Goal: Task Accomplishment & Management: Manage account settings

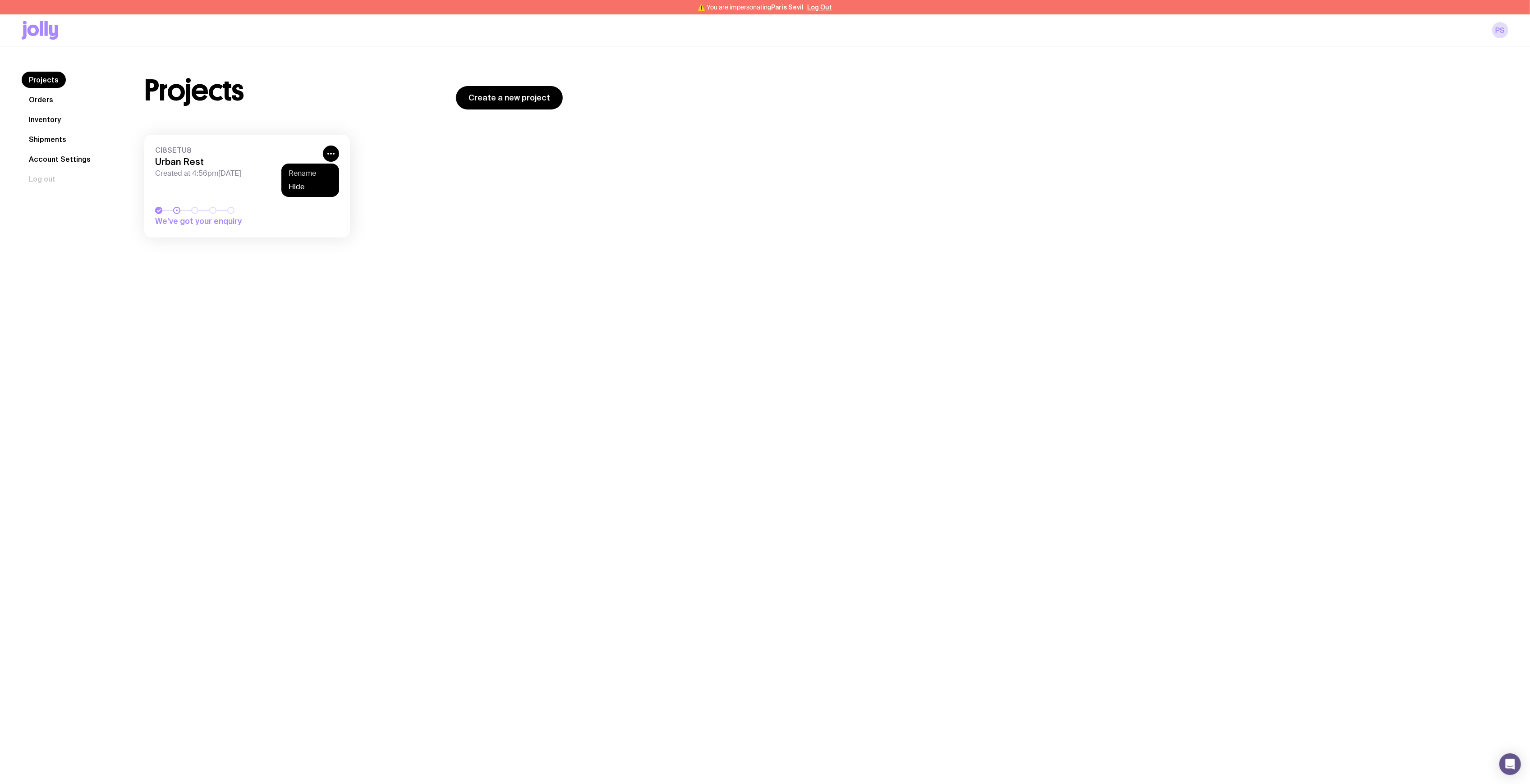
click at [314, 170] on button "Rename" at bounding box center [310, 173] width 43 height 9
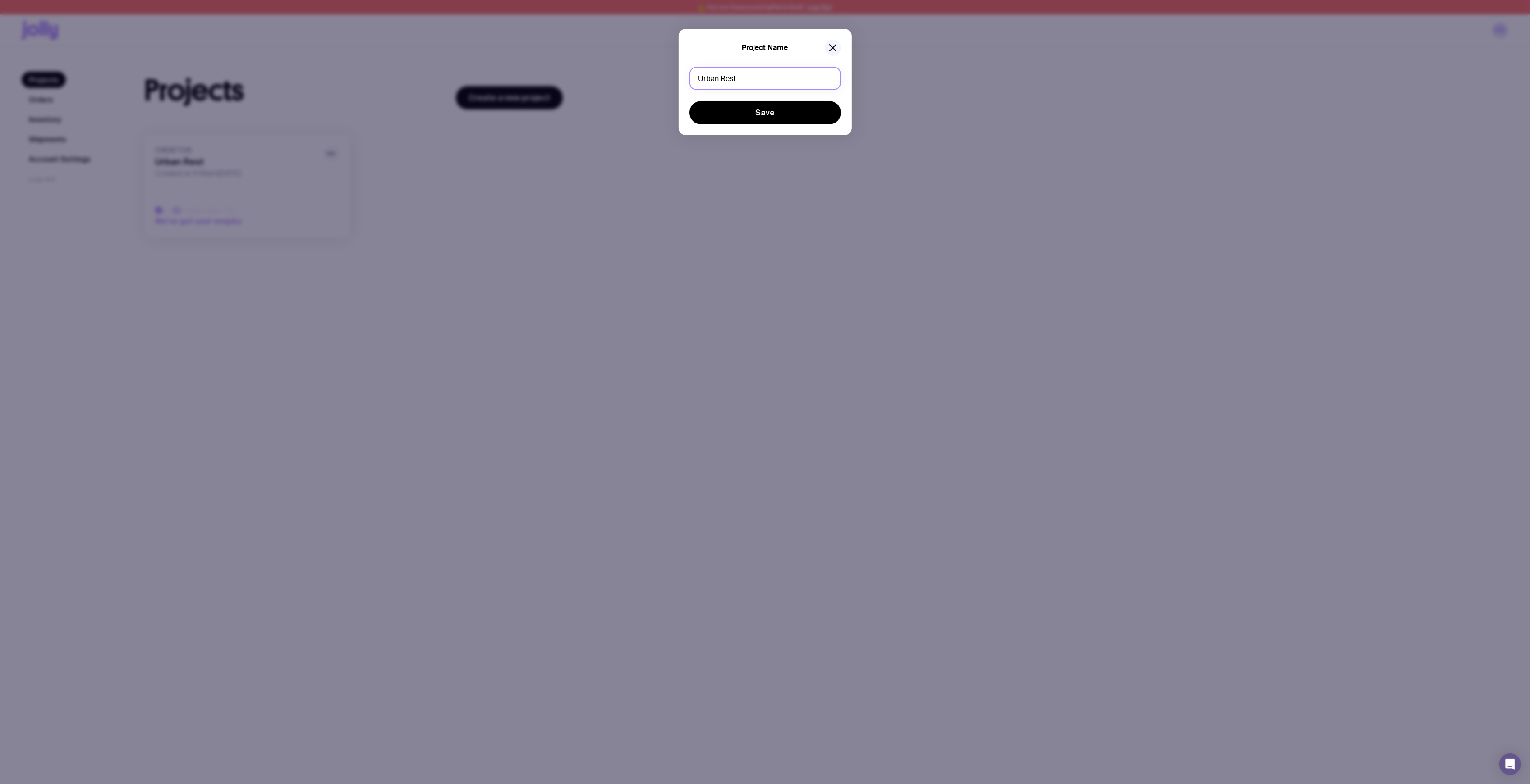
click at [779, 85] on input "Urban Rest" at bounding box center [765, 78] width 152 height 23
type input "Urban Rest | Tees restock"
click at [792, 119] on button "Save" at bounding box center [765, 112] width 152 height 23
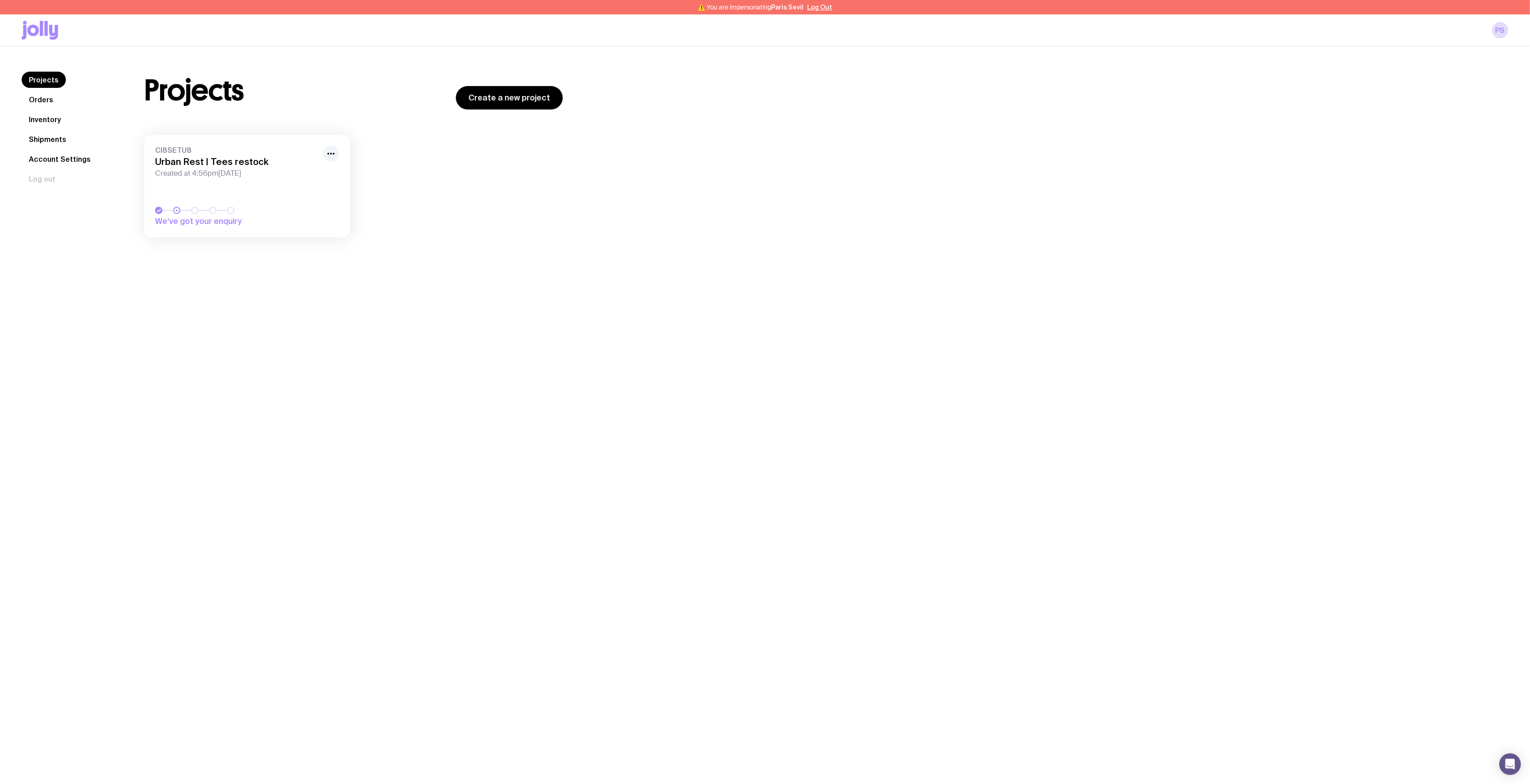
click at [549, 226] on div "CI8SETU8 Urban Rest | Tees restock Created at 4:56pm, Mon 13th Oct 2025 We’ve g…" at bounding box center [354, 190] width 418 height 112
click at [819, 8] on button "Log Out" at bounding box center [820, 7] width 25 height 7
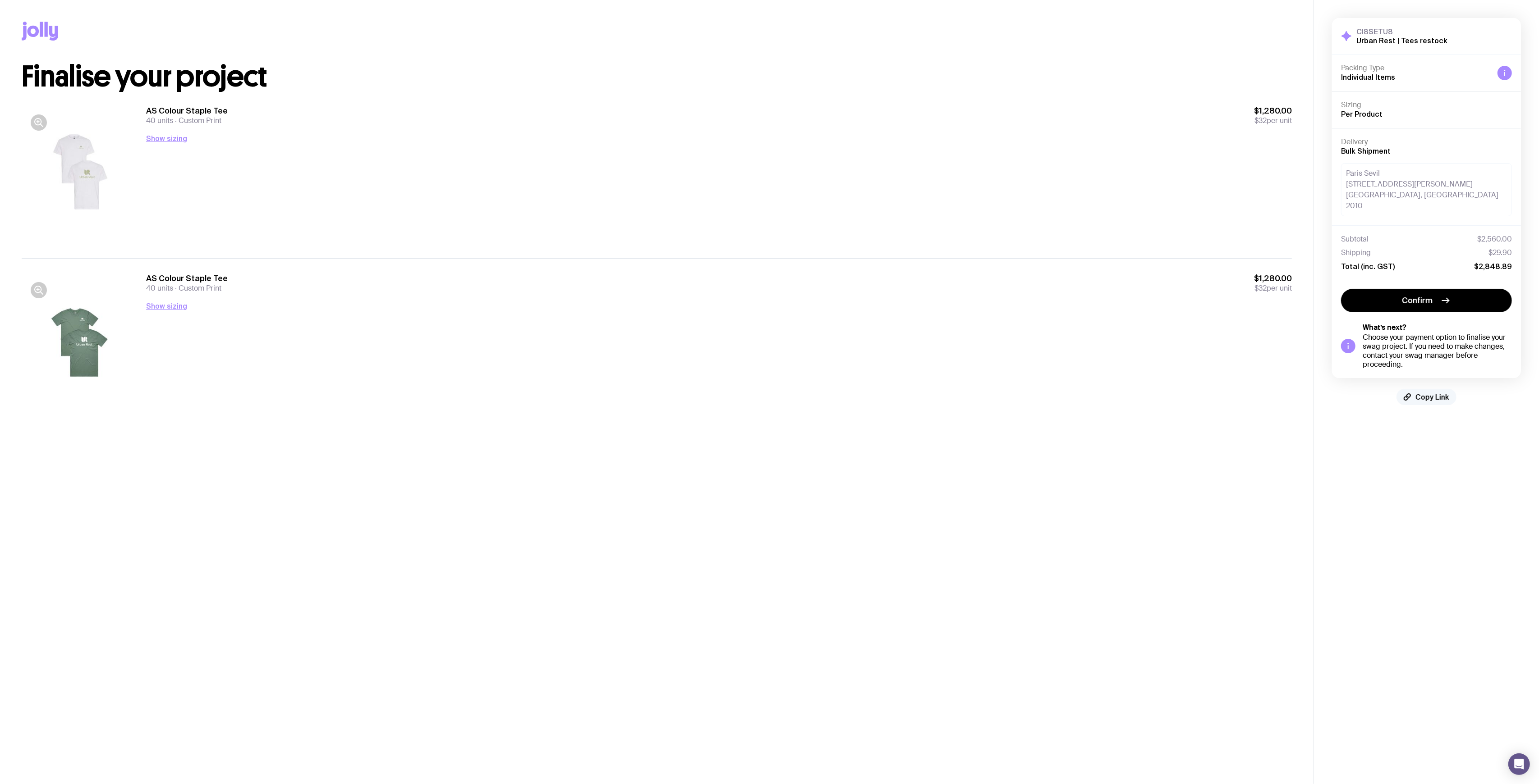
click at [1443, 389] on button "Copy Link" at bounding box center [1426, 396] width 60 height 16
click at [1418, 389] on button "Copy Link" at bounding box center [1426, 396] width 60 height 16
click at [1430, 447] on aside "CI8SETU8 Urban Rest | Tees restock Hide Details Packing Type Individual Items S…" at bounding box center [1426, 392] width 225 height 784
